Goal: Navigation & Orientation: Find specific page/section

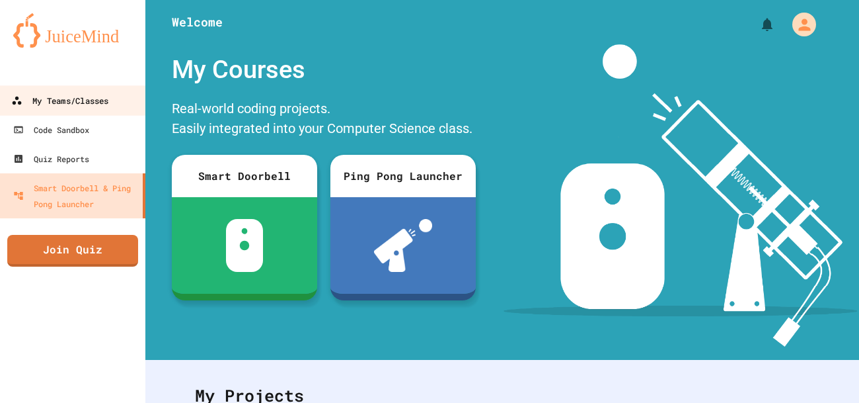
click at [72, 95] on div "My Teams/Classes" at bounding box center [59, 101] width 97 height 17
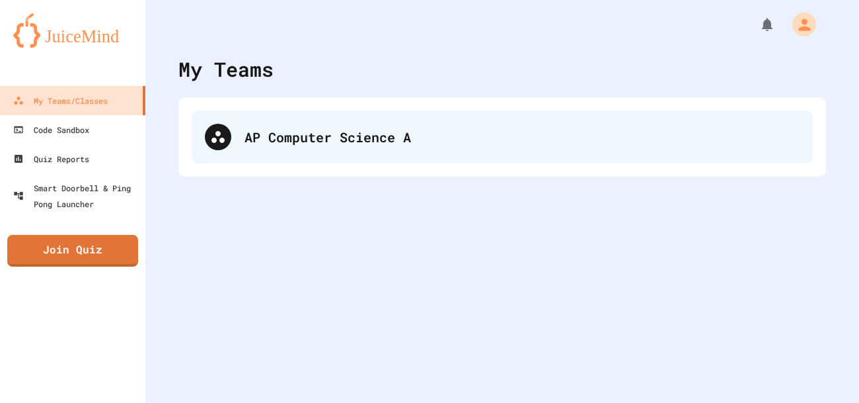
click at [354, 143] on div "AP Computer Science A" at bounding box center [522, 137] width 555 height 20
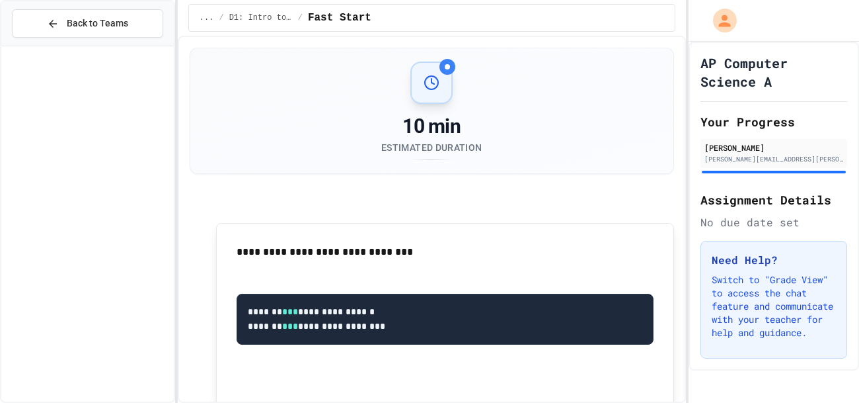
scroll to position [1334, 0]
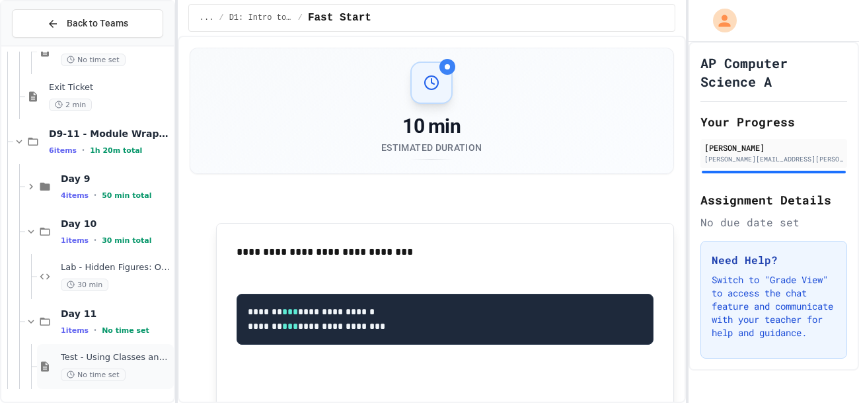
click at [106, 350] on div "Test - Using Classes and Objects No time set" at bounding box center [105, 366] width 137 height 45
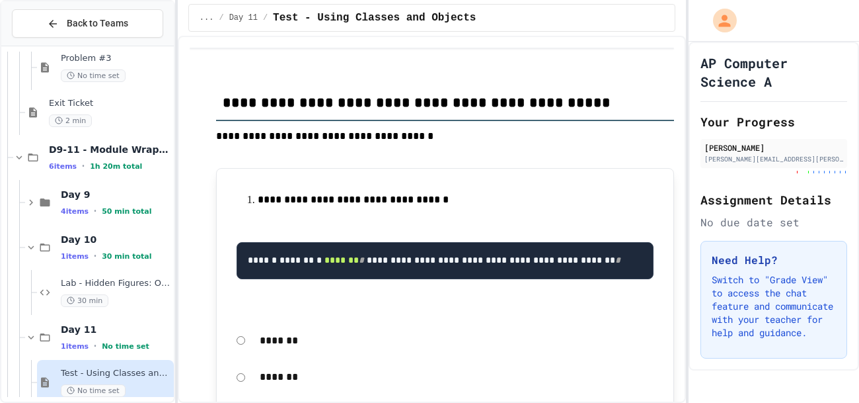
scroll to position [1035, 0]
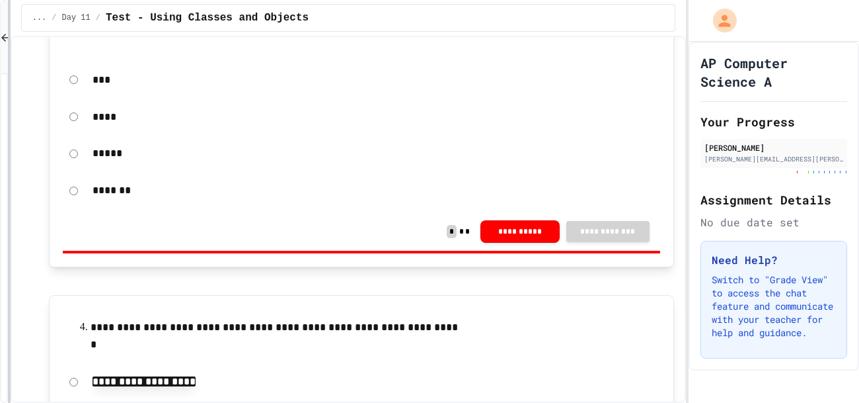
click at [8, 202] on div at bounding box center [9, 201] width 3 height 403
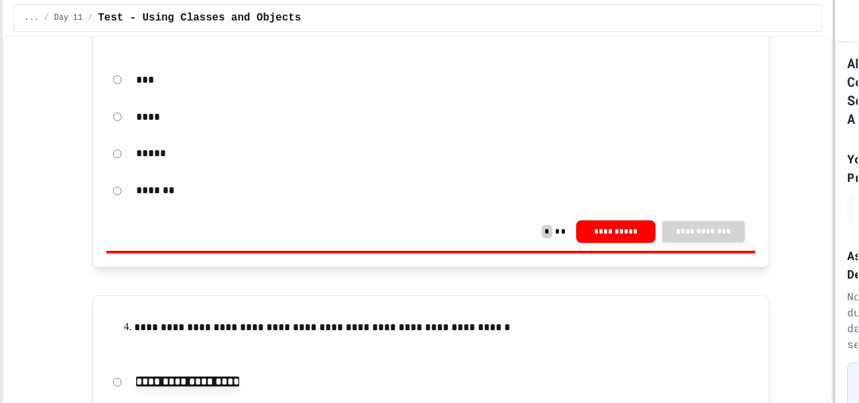
click at [833, 204] on div at bounding box center [834, 201] width 3 height 403
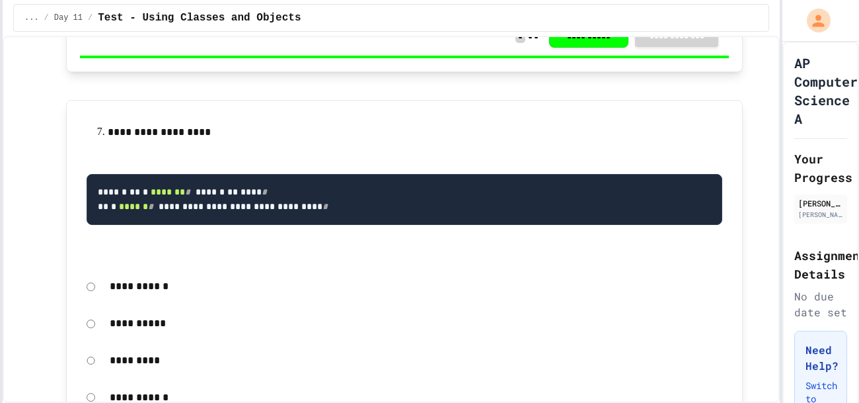
scroll to position [2161, 0]
